Goal: Task Accomplishment & Management: Complete application form

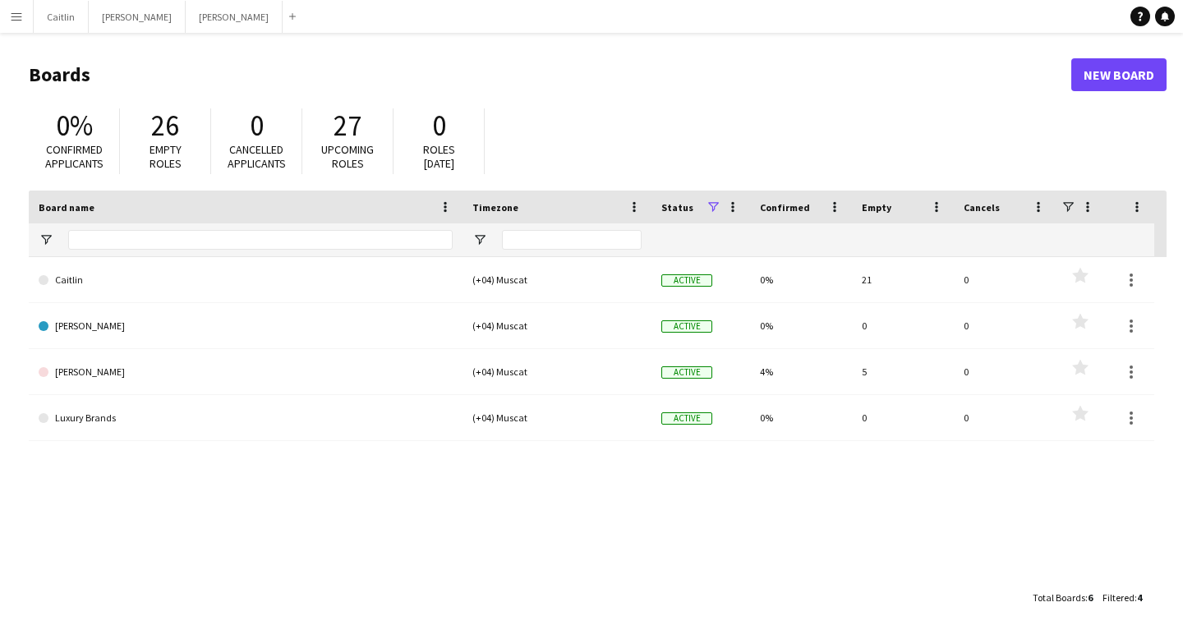
click at [19, 14] on app-icon "Menu" at bounding box center [16, 16] width 13 height 13
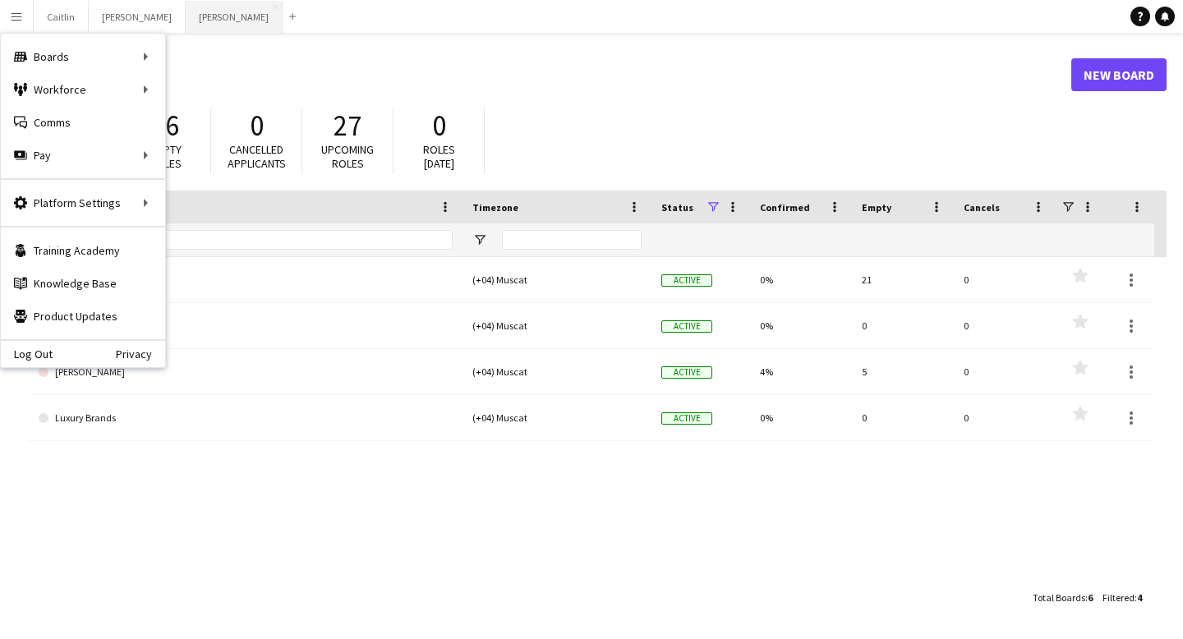
click at [186, 23] on button "[PERSON_NAME]" at bounding box center [234, 17] width 97 height 32
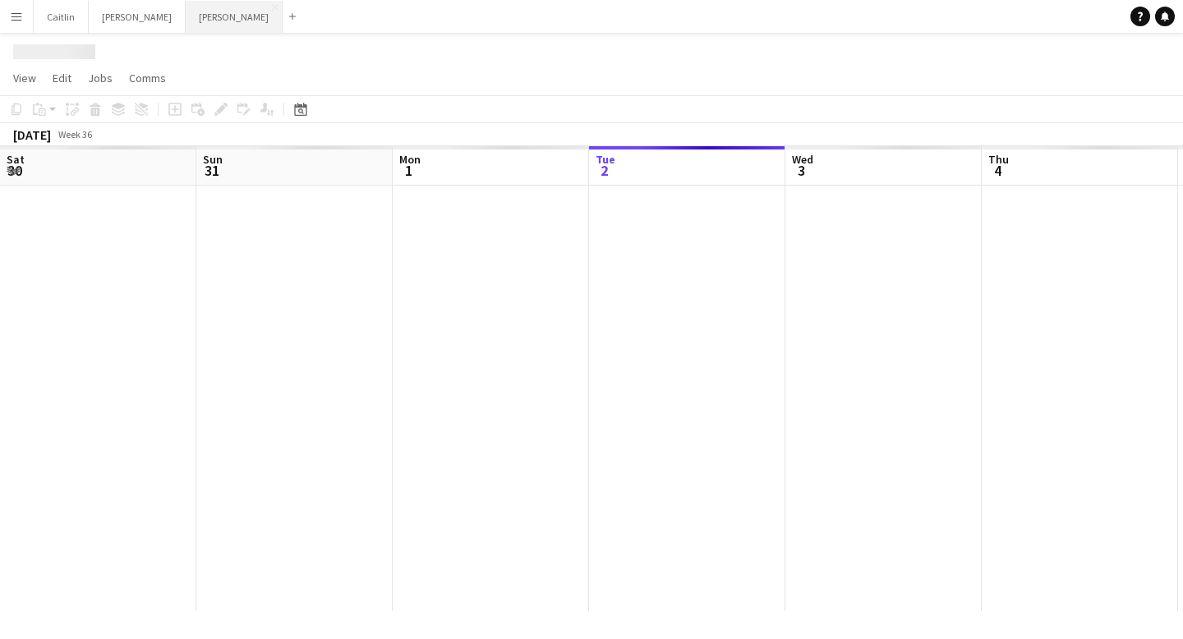
scroll to position [0, 393]
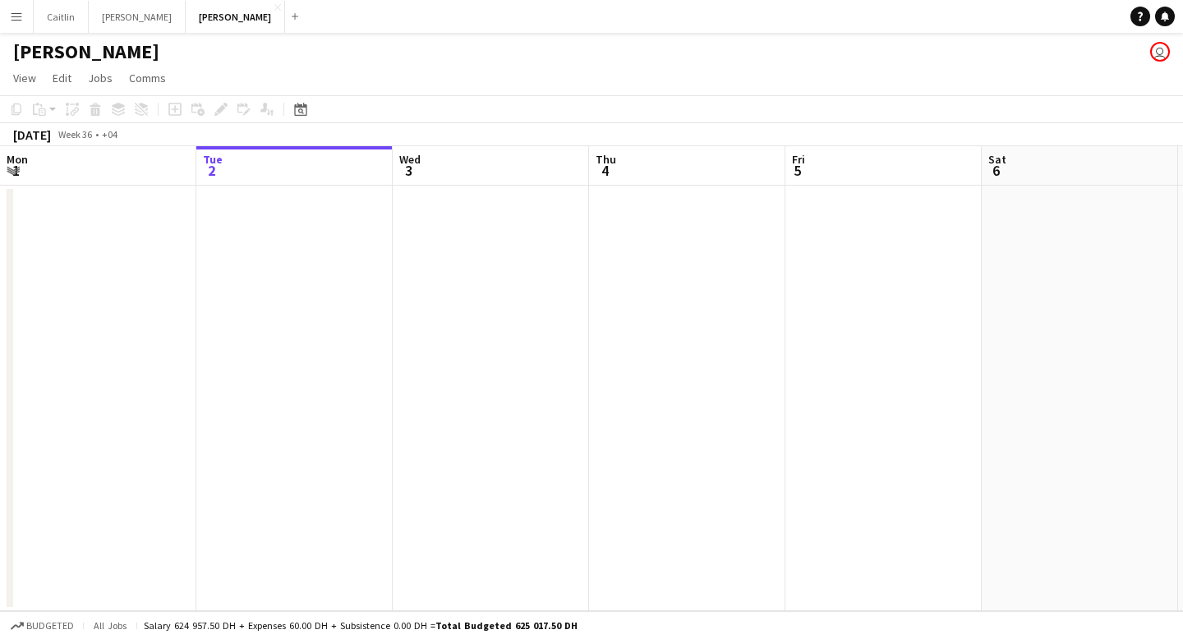
click at [23, 13] on button "Menu" at bounding box center [16, 16] width 33 height 33
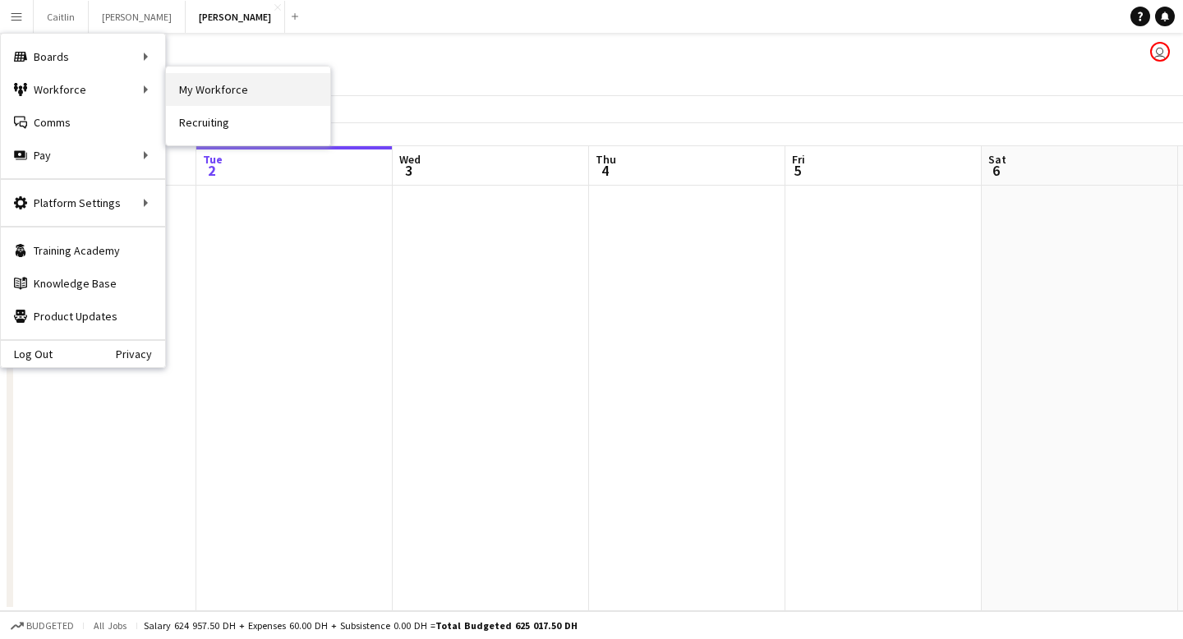
click at [231, 94] on link "My Workforce" at bounding box center [248, 89] width 164 height 33
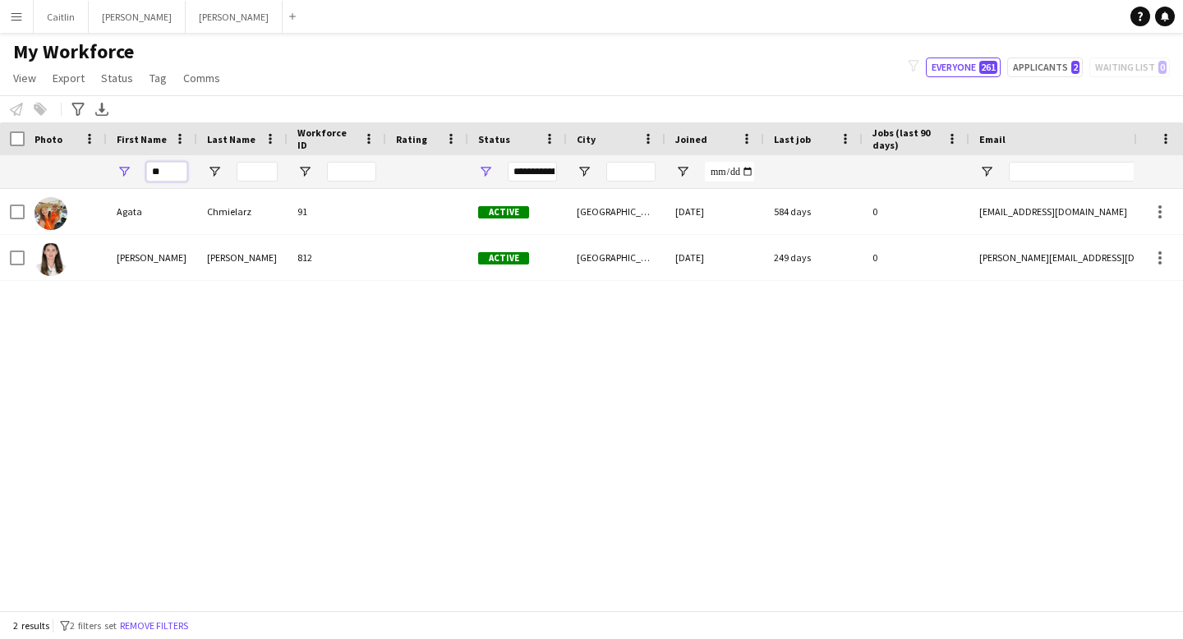
drag, startPoint x: 172, startPoint y: 174, endPoint x: 110, endPoint y: 174, distance: 61.6
click at [110, 174] on div "**" at bounding box center [152, 171] width 90 height 33
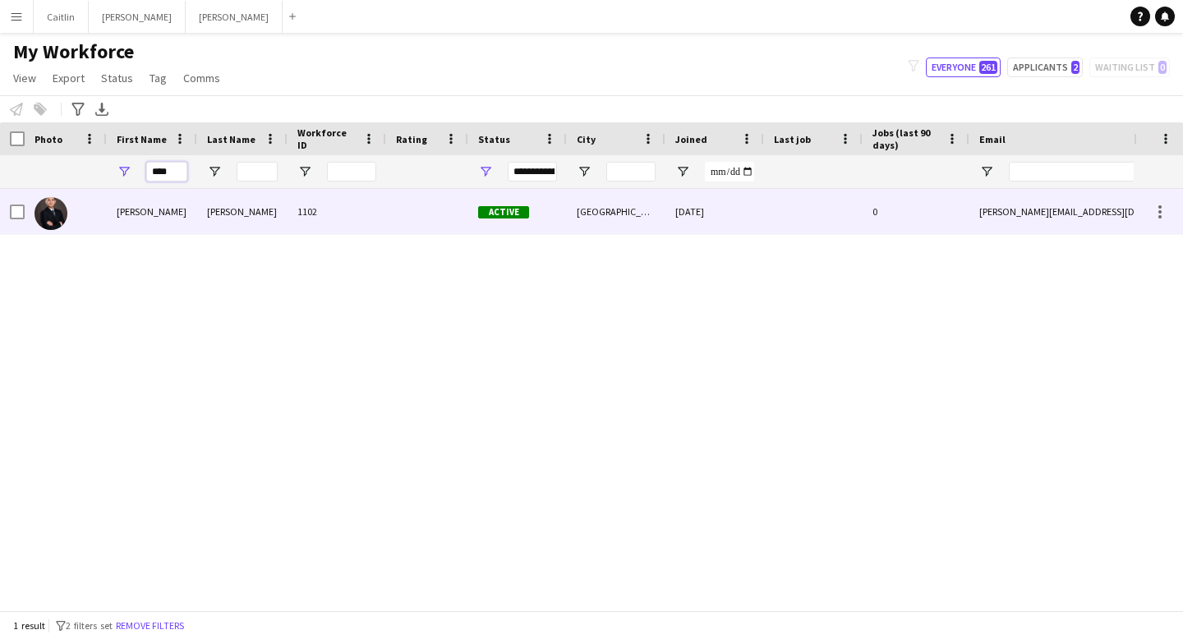
type input "****"
click at [235, 228] on div "[PERSON_NAME]" at bounding box center [242, 211] width 90 height 45
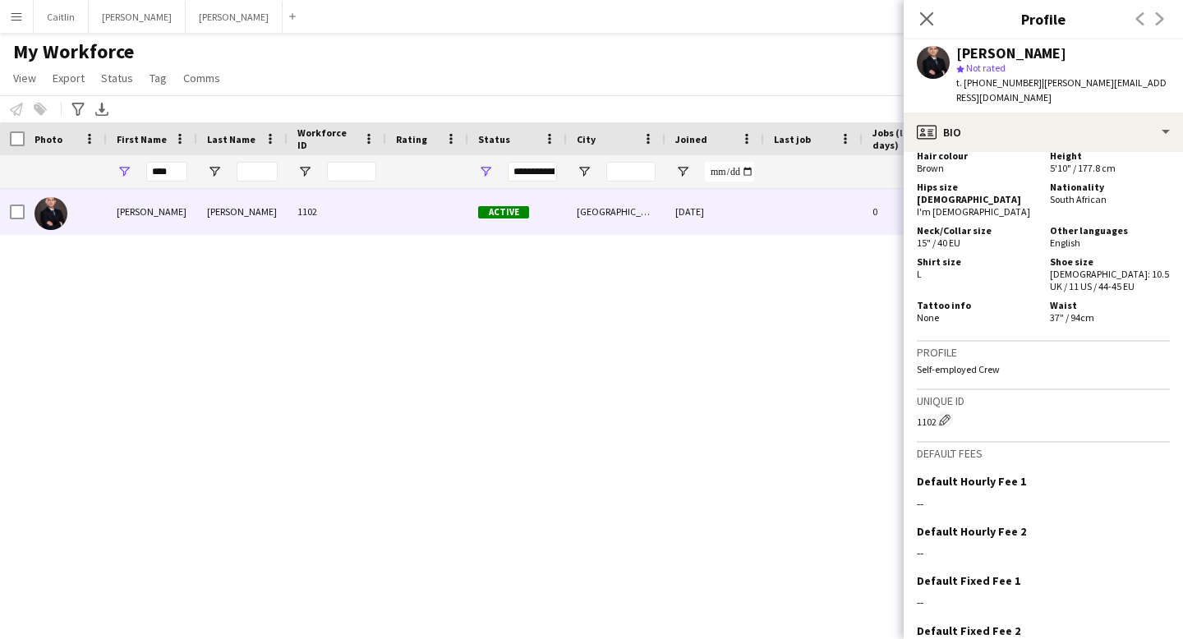
scroll to position [959, 0]
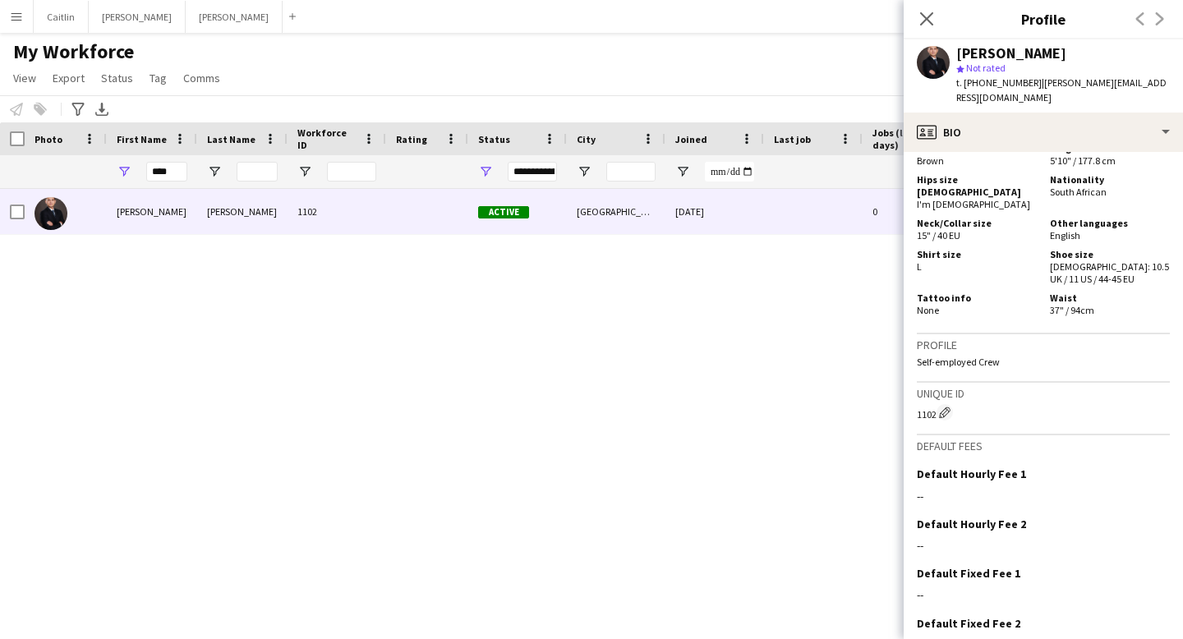
click at [815, 353] on div "[PERSON_NAME] 1102 Active [GEOGRAPHIC_DATA] [DATE] 0 [PERSON_NAME][EMAIL_ADDRES…" at bounding box center [567, 400] width 1134 height 422
click at [919, 12] on icon at bounding box center [927, 19] width 16 height 16
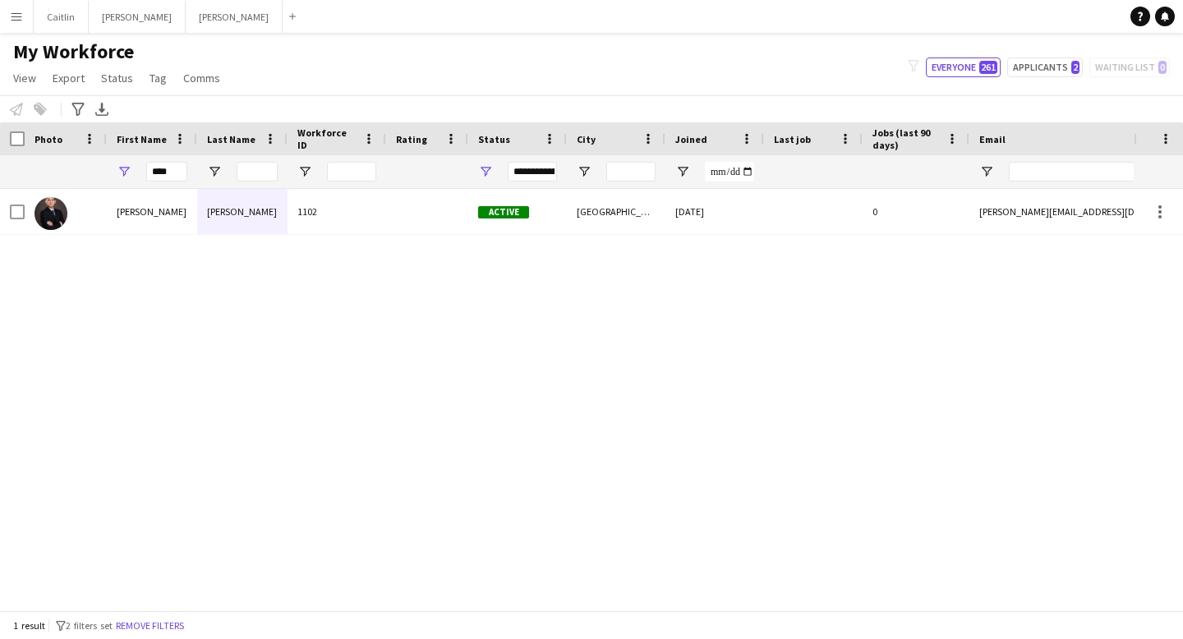
click at [814, 385] on div "[PERSON_NAME] 1102 Active [GEOGRAPHIC_DATA] [DATE] 0 [PERSON_NAME][EMAIL_ADDRES…" at bounding box center [567, 400] width 1134 height 422
click at [25, 4] on button "Menu" at bounding box center [16, 16] width 33 height 33
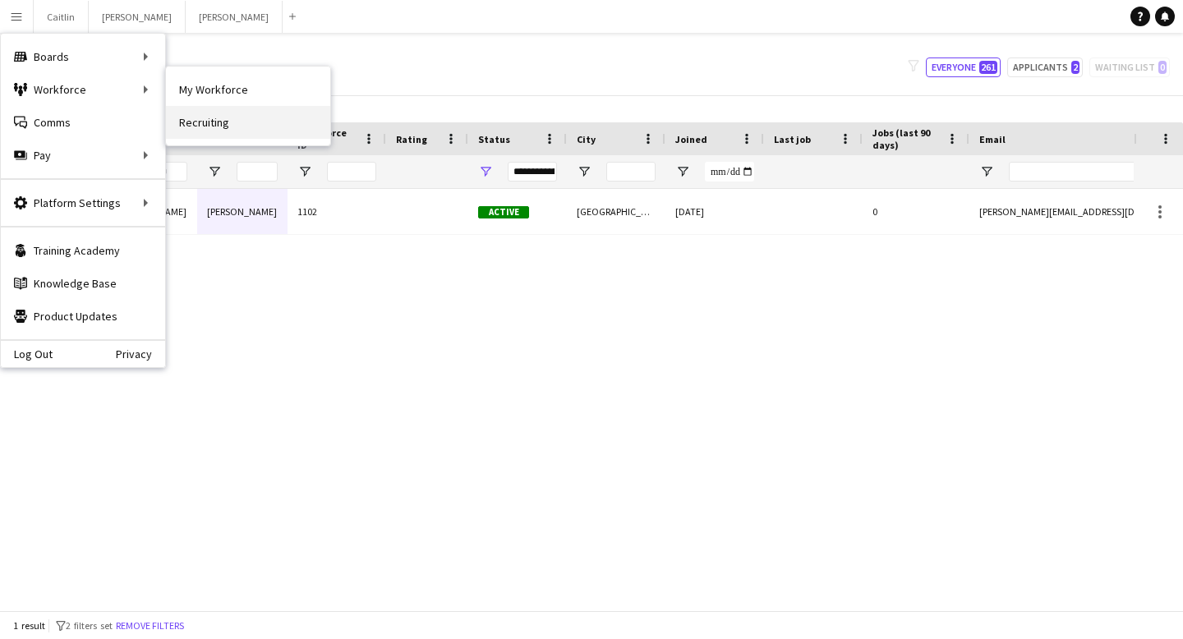
click at [208, 126] on link "Recruiting" at bounding box center [248, 122] width 164 height 33
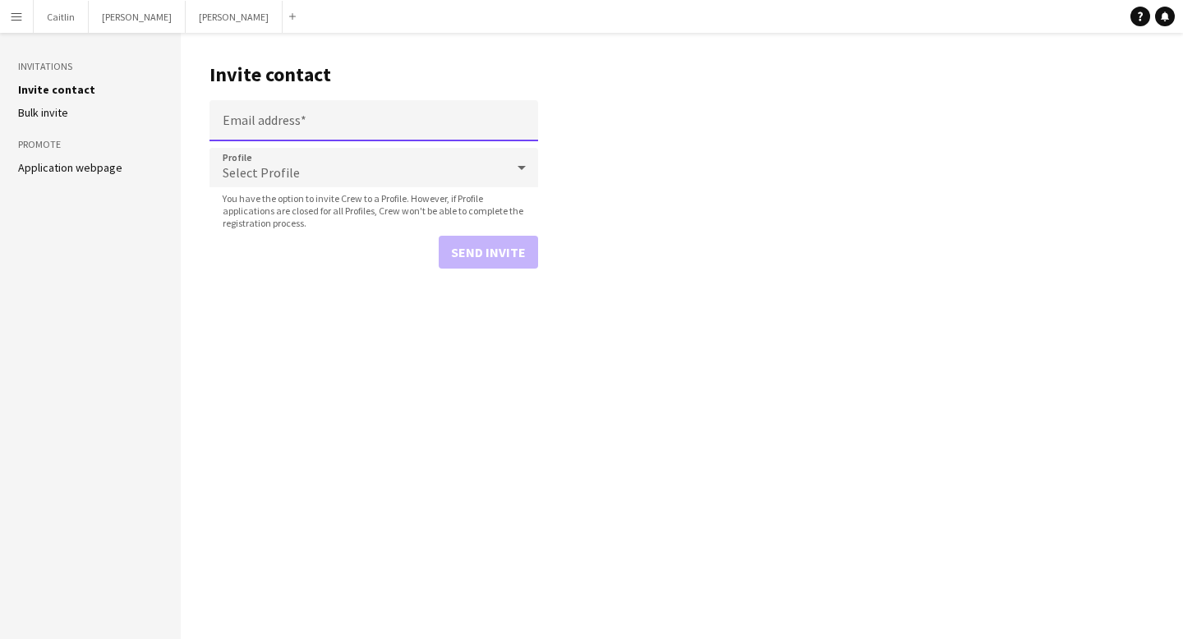
click at [262, 126] on input "Email address" at bounding box center [374, 120] width 329 height 41
paste input "**********"
type input "**********"
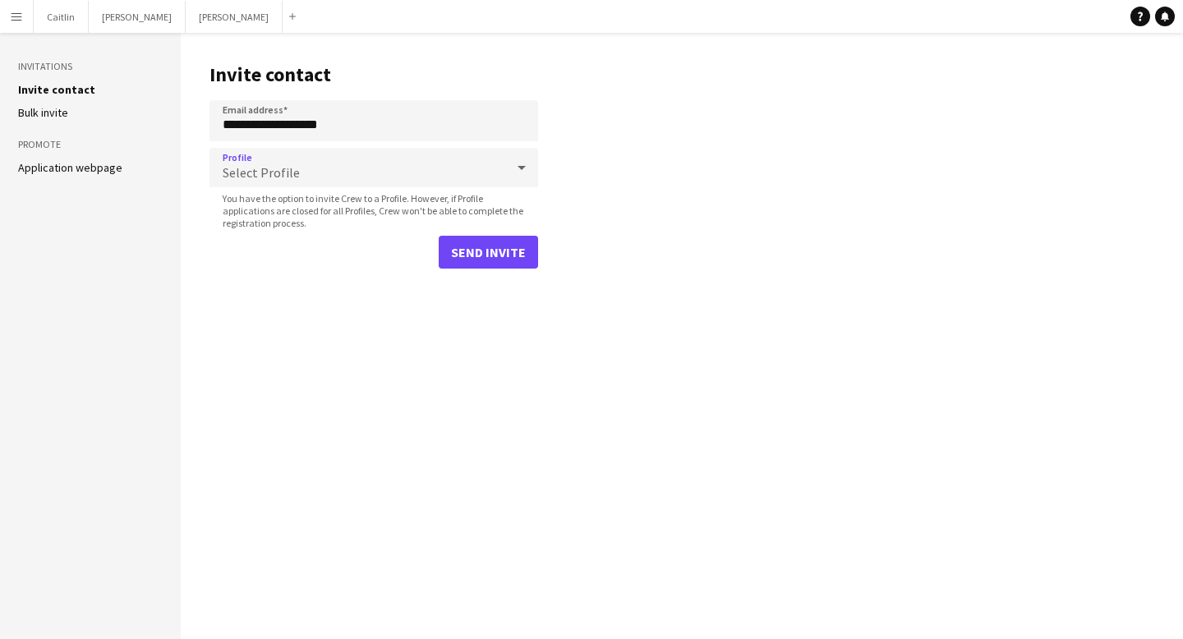
click at [382, 168] on div "Select Profile" at bounding box center [358, 167] width 296 height 39
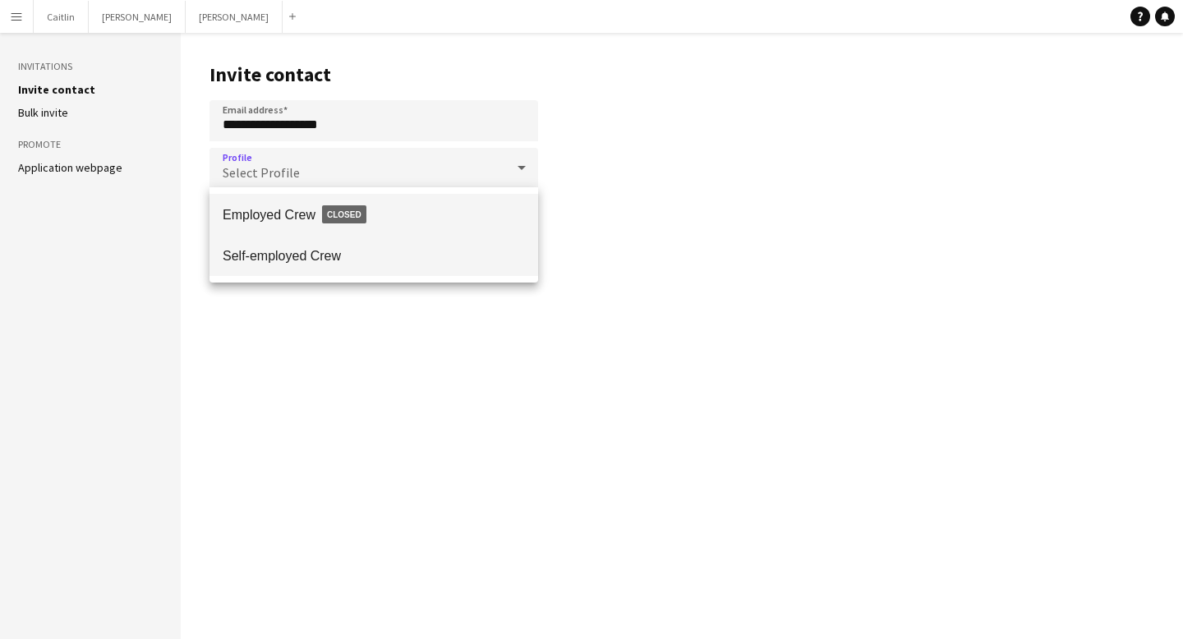
click at [343, 266] on mat-option "Self-employed Crew" at bounding box center [374, 255] width 329 height 41
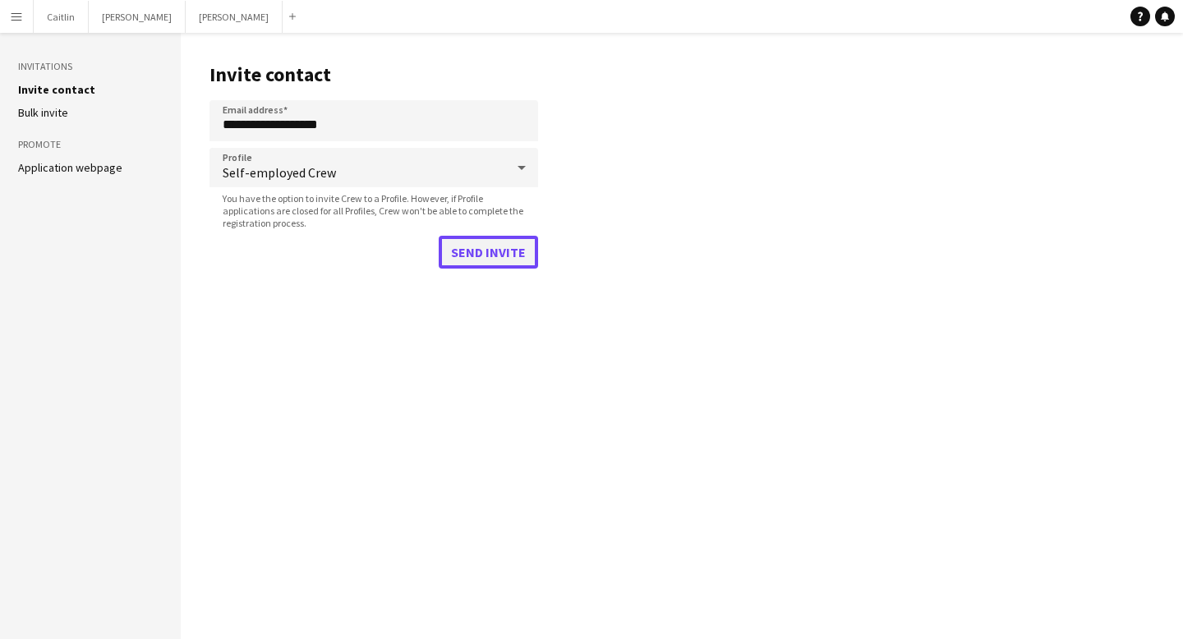
click at [504, 259] on button "Send invite" at bounding box center [488, 252] width 99 height 33
